Goal: Task Accomplishment & Management: Manage account settings

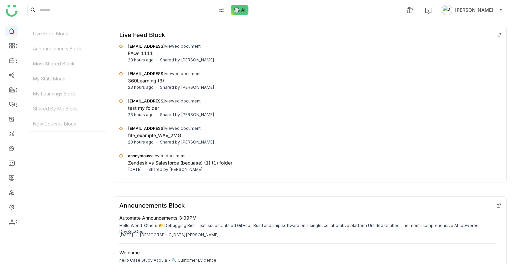
click at [481, 12] on span "[PERSON_NAME]" at bounding box center [474, 9] width 38 height 7
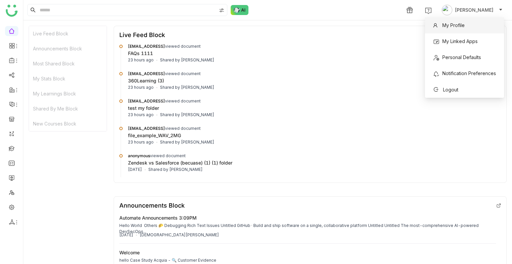
click at [459, 23] on span "My Profile" at bounding box center [453, 25] width 22 height 6
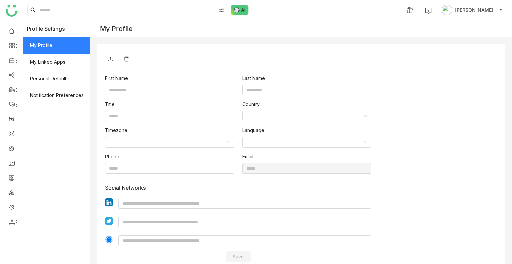
type input "****"
type input "*****"
type input "**********"
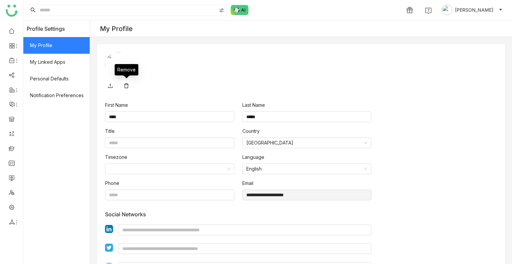
click at [127, 84] on icon at bounding box center [126, 85] width 5 height 5
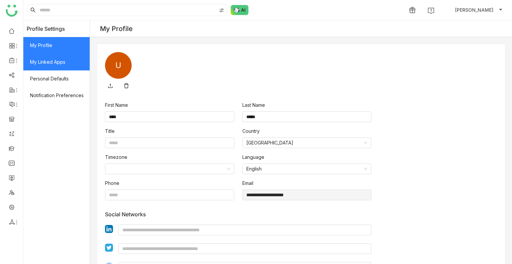
click at [45, 65] on span "My Linked Apps" at bounding box center [56, 62] width 66 height 17
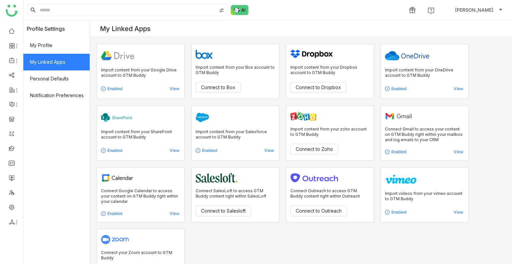
click at [48, 36] on header "Profile Settings" at bounding box center [56, 28] width 66 height 17
click at [48, 32] on header "Profile Settings" at bounding box center [56, 28] width 66 height 17
click at [47, 29] on header "Profile Settings" at bounding box center [56, 28] width 66 height 17
click at [55, 30] on header "Profile Settings" at bounding box center [56, 28] width 66 height 17
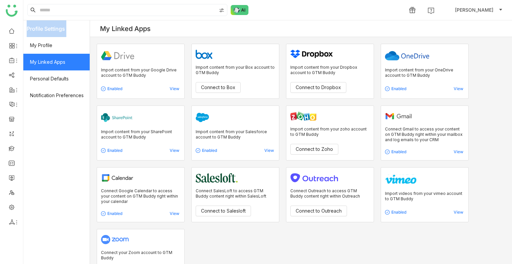
click at [55, 30] on header "Profile Settings" at bounding box center [56, 28] width 66 height 17
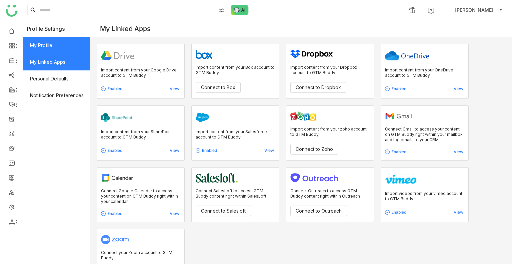
click at [46, 46] on span "My Profile" at bounding box center [56, 45] width 66 height 17
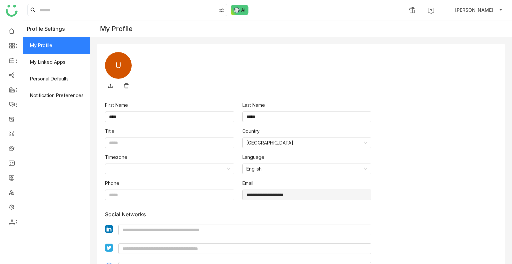
click at [202, 39] on div "**********" at bounding box center [301, 158] width 422 height 276
type input "****"
type input "*****"
type input "**********"
drag, startPoint x: 240, startPoint y: 50, endPoint x: 0, endPoint y: 44, distance: 239.6
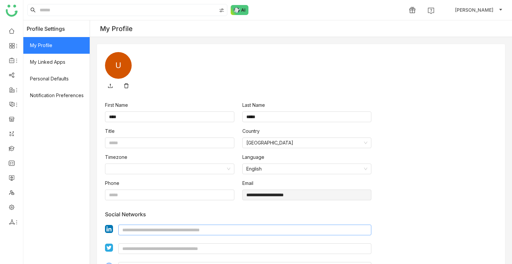
click at [0, 45] on nz-layout "**********" at bounding box center [256, 132] width 512 height 264
drag, startPoint x: 1, startPoint y: 35, endPoint x: 133, endPoint y: -40, distance: 152.1
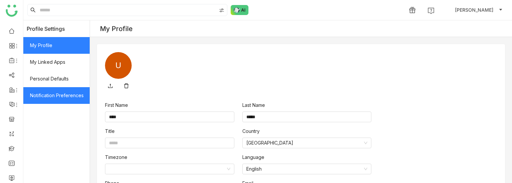
click at [65, 90] on span "Notification Preferences" at bounding box center [56, 95] width 66 height 17
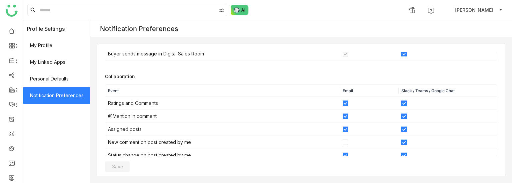
scroll to position [219, 0]
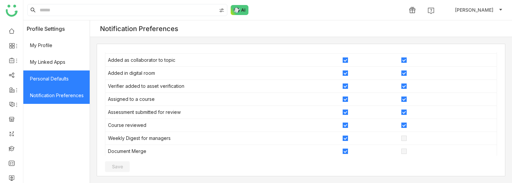
click at [61, 81] on span "Personal Defaults" at bounding box center [56, 78] width 66 height 17
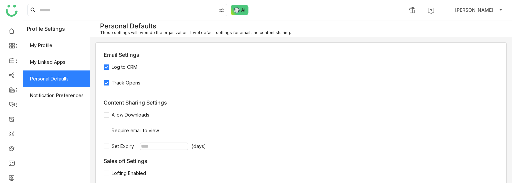
click at [207, 127] on div "Require email to view" at bounding box center [242, 130] width 276 height 7
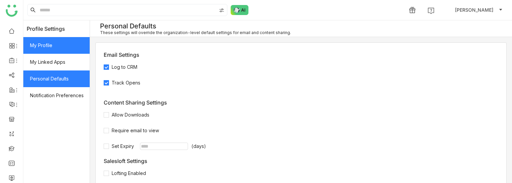
click at [38, 46] on span "My Profile" at bounding box center [56, 45] width 66 height 17
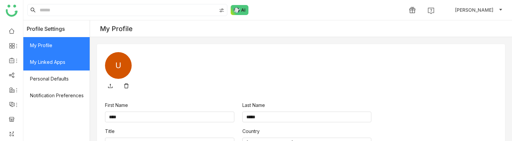
click at [45, 65] on span "My Linked Apps" at bounding box center [56, 62] width 66 height 17
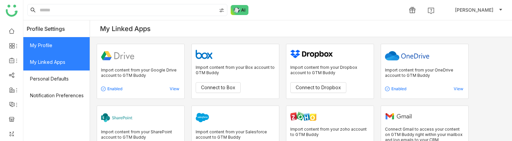
click at [68, 47] on span "My Profile" at bounding box center [56, 45] width 66 height 17
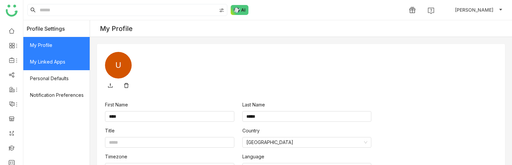
click at [75, 56] on span "My Linked Apps" at bounding box center [56, 62] width 66 height 17
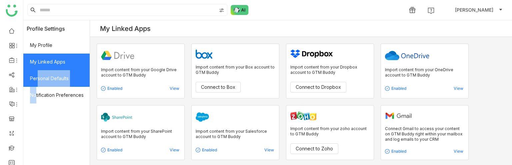
click at [37, 86] on div "Profile Settings My Profile My Linked Apps Personal Defaults Notification Prefe…" at bounding box center [56, 92] width 66 height 145
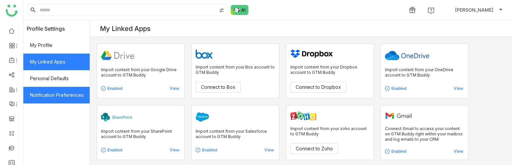
click at [72, 94] on span "Notification Preferences" at bounding box center [56, 95] width 66 height 17
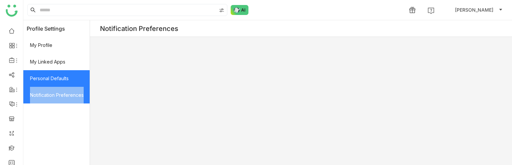
click at [69, 80] on div "Profile Settings My Profile My Linked Apps Personal Defaults Notification Prefe…" at bounding box center [56, 92] width 66 height 145
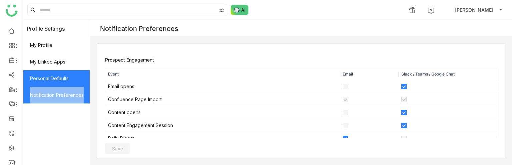
click at [69, 80] on span "Personal Defaults" at bounding box center [56, 78] width 66 height 17
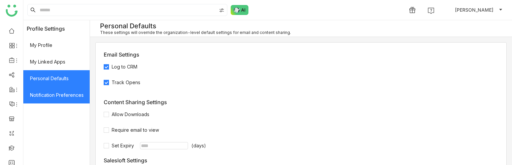
click at [53, 95] on span "Notification Preferences" at bounding box center [56, 95] width 66 height 17
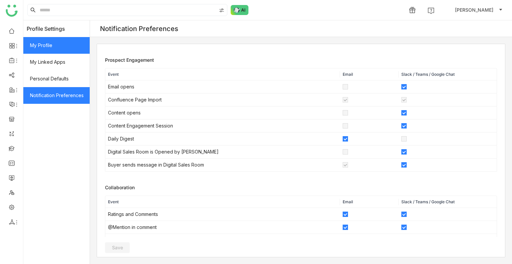
click at [30, 45] on span "My Profile" at bounding box center [56, 45] width 66 height 17
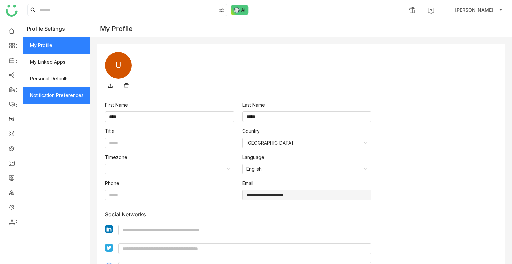
click at [54, 100] on span "Notification Preferences" at bounding box center [56, 95] width 66 height 17
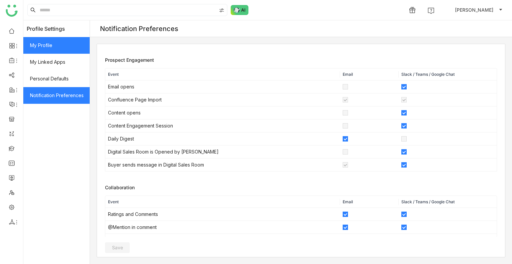
click at [64, 48] on span "My Profile" at bounding box center [56, 45] width 66 height 17
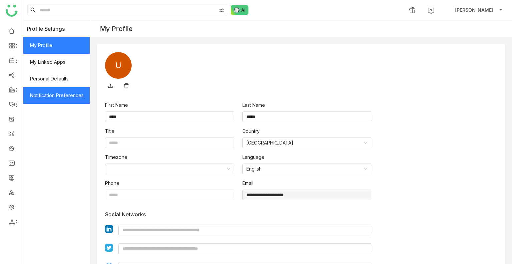
click at [63, 94] on span "Notification Preferences" at bounding box center [56, 95] width 66 height 17
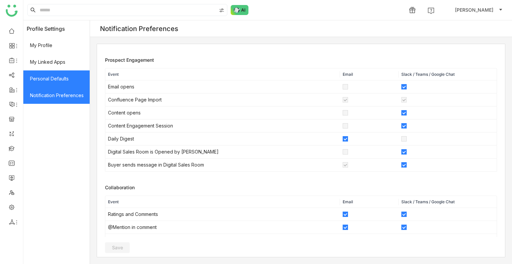
click at [68, 78] on span "Personal Defaults" at bounding box center [56, 78] width 66 height 17
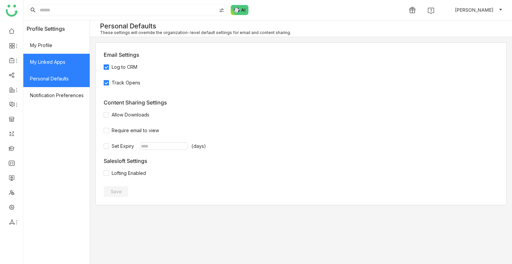
click at [57, 61] on span "My Linked Apps" at bounding box center [56, 62] width 66 height 17
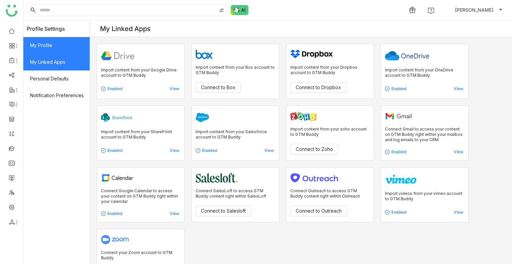
click at [75, 39] on span "My Profile" at bounding box center [56, 45] width 66 height 17
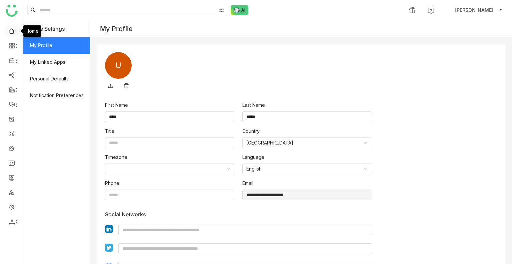
click at [13, 32] on link at bounding box center [12, 31] width 6 height 6
